Goal: Find specific page/section: Find specific page/section

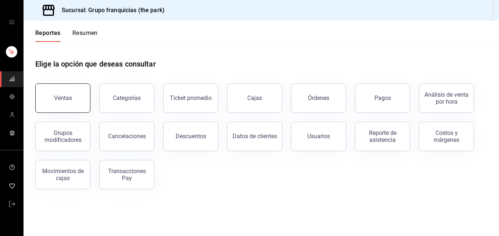
click at [80, 94] on button "Ventas" at bounding box center [62, 97] width 55 height 29
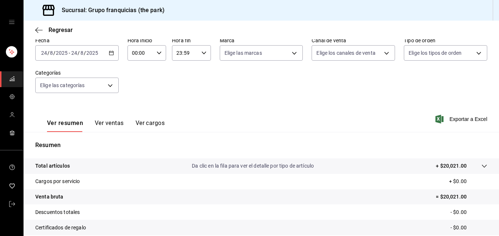
scroll to position [35, 0]
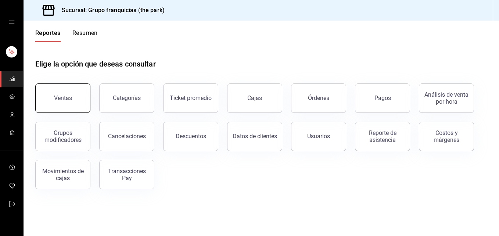
click at [73, 93] on button "Ventas" at bounding box center [62, 97] width 55 height 29
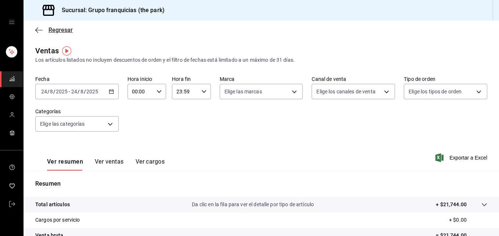
click at [63, 29] on span "Regresar" at bounding box center [60, 29] width 24 height 7
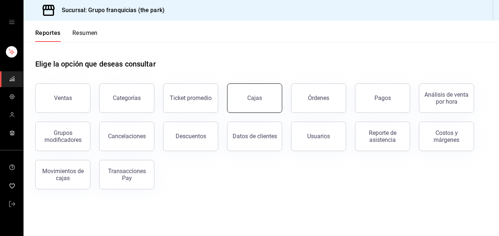
click at [266, 98] on button "Cajas" at bounding box center [254, 97] width 55 height 29
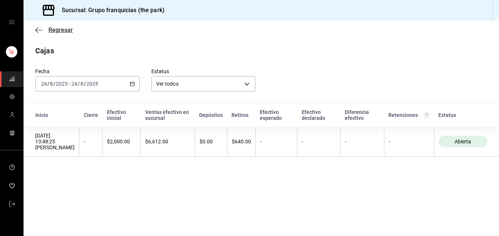
click at [59, 32] on span "Regresar" at bounding box center [60, 29] width 24 height 7
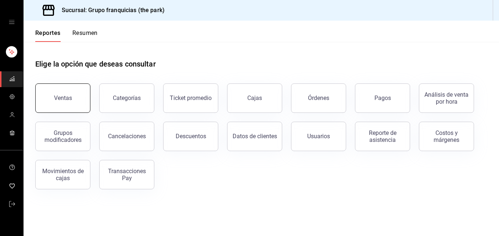
click at [75, 91] on button "Ventas" at bounding box center [62, 97] width 55 height 29
